Goal: Task Accomplishment & Management: Manage account settings

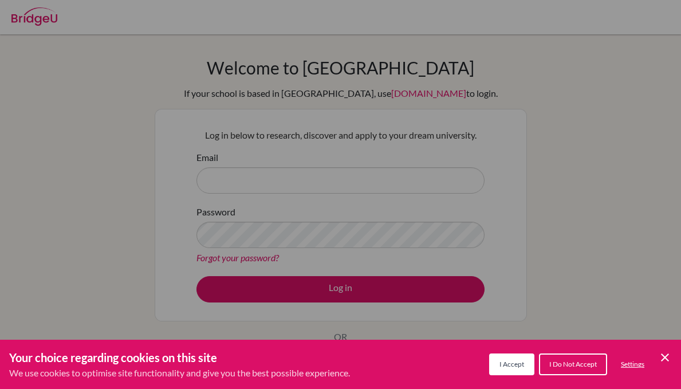
click at [511, 364] on span "I Accept" at bounding box center [512, 364] width 25 height 9
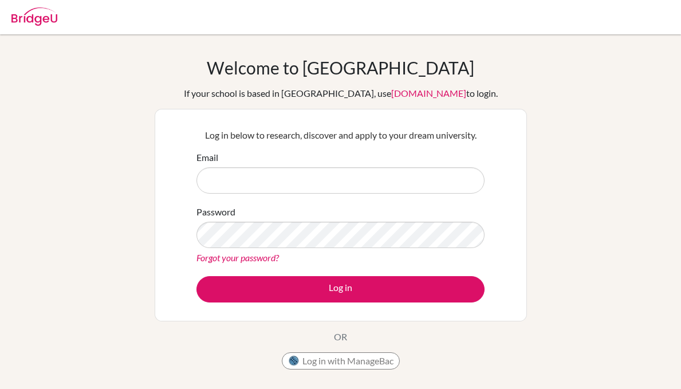
click at [358, 361] on button "Log in with ManageBac" at bounding box center [341, 360] width 118 height 17
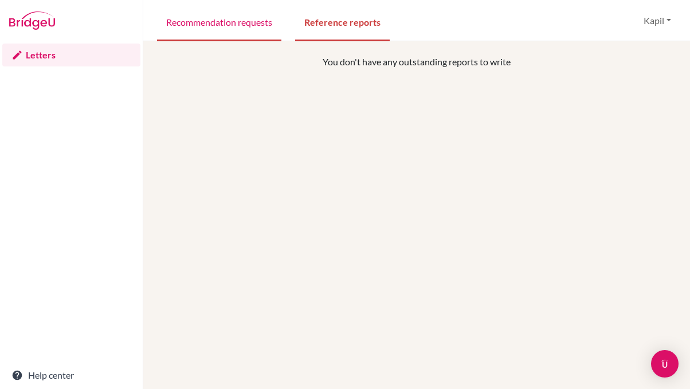
click at [208, 26] on link "Recommendation requests" at bounding box center [219, 22] width 124 height 40
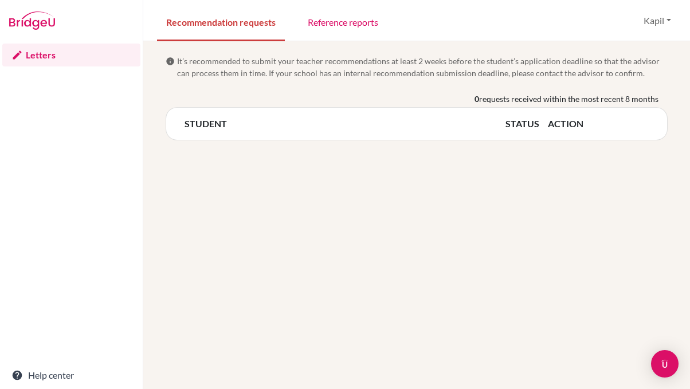
click at [649, 17] on button "Kapil" at bounding box center [657, 21] width 38 height 22
click at [531, 15] on div "Recommendation requests Reference reports Kapil Profile Log out Your browser is…" at bounding box center [416, 20] width 547 height 41
click at [35, 55] on link "Letters" at bounding box center [71, 55] width 138 height 23
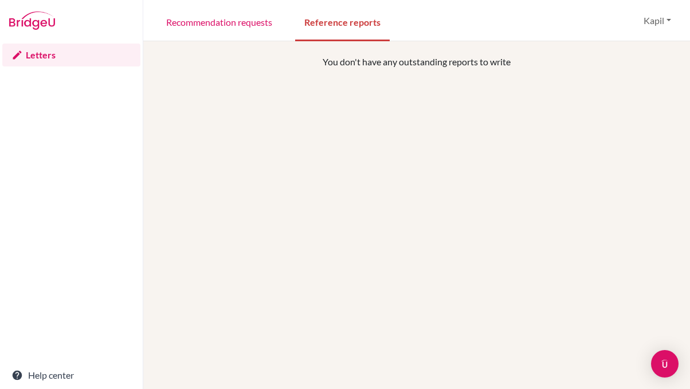
click at [646, 25] on button "Kapil" at bounding box center [657, 21] width 38 height 22
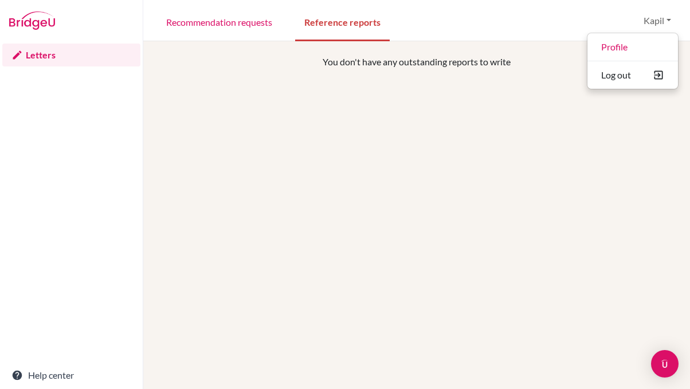
click at [511, 141] on div "You don't have any outstanding reports to write" at bounding box center [416, 249] width 519 height 389
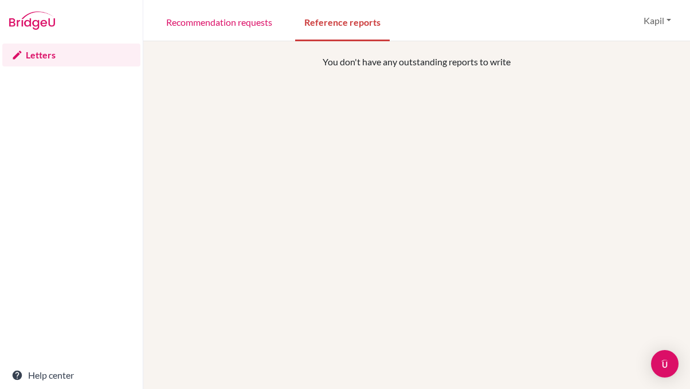
click at [642, 25] on button "Kapil" at bounding box center [657, 21] width 38 height 22
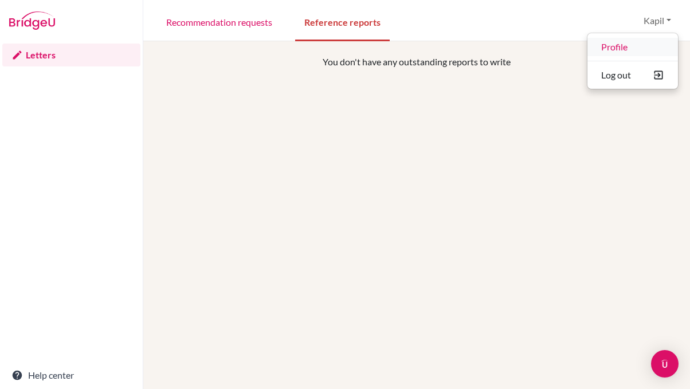
click at [632, 44] on link "Profile" at bounding box center [632, 47] width 91 height 18
